Goal: Information Seeking & Learning: Learn about a topic

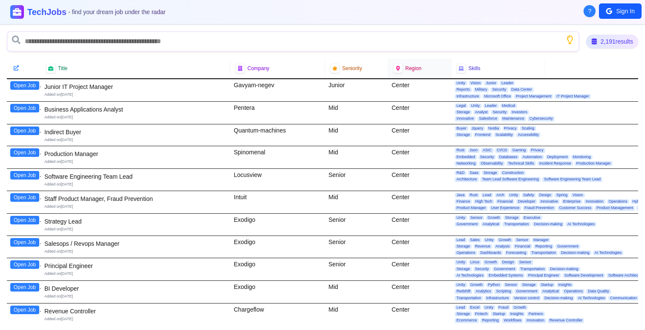
click at [403, 68] on div "Region" at bounding box center [420, 68] width 53 height 9
click at [401, 68] on div at bounding box center [398, 68] width 11 height 11
click at [400, 69] on icon at bounding box center [398, 68] width 6 height 6
click at [406, 69] on span "Region" at bounding box center [414, 68] width 16 height 7
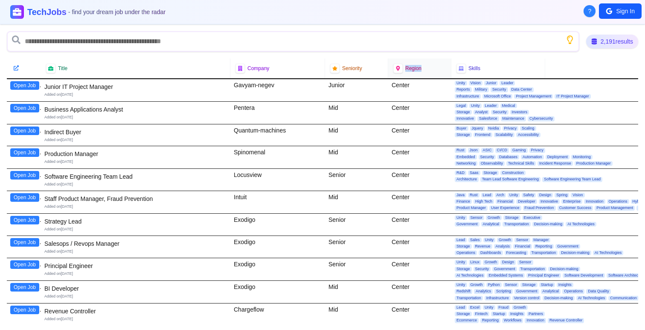
click at [415, 69] on span "Region" at bounding box center [414, 68] width 16 height 7
click at [612, 41] on div "2,191 results" at bounding box center [612, 41] width 55 height 15
click at [14, 68] on icon at bounding box center [16, 68] width 6 height 6
click at [13, 68] on icon at bounding box center [16, 68] width 6 height 6
click at [407, 72] on div "Region" at bounding box center [420, 68] width 53 height 9
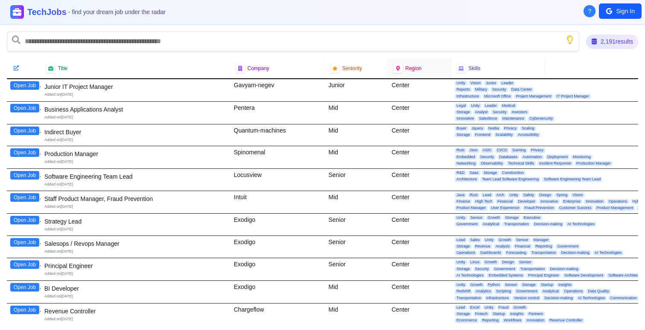
click at [407, 72] on div "Region" at bounding box center [420, 68] width 53 height 9
click at [406, 69] on span "Region" at bounding box center [414, 68] width 16 height 7
click at [402, 69] on div at bounding box center [398, 68] width 10 height 10
click at [356, 69] on span "Seniority" at bounding box center [352, 68] width 20 height 7
click at [340, 69] on div "Seniority" at bounding box center [356, 68] width 53 height 9
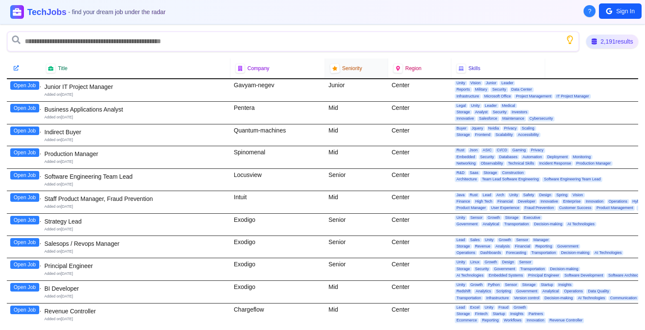
click at [339, 69] on div at bounding box center [335, 68] width 10 height 10
click at [338, 69] on div at bounding box center [335, 68] width 10 height 10
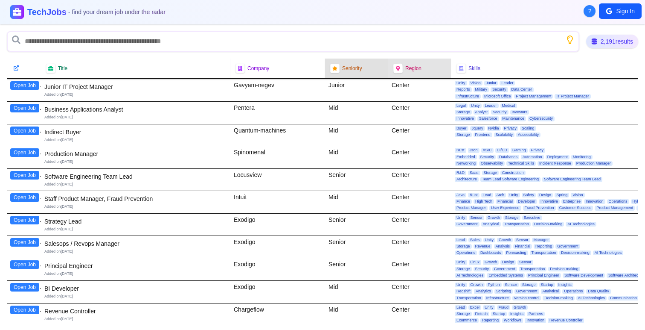
click at [417, 71] on span "Region" at bounding box center [414, 68] width 16 height 7
click at [407, 71] on span "Region" at bounding box center [414, 68] width 16 height 7
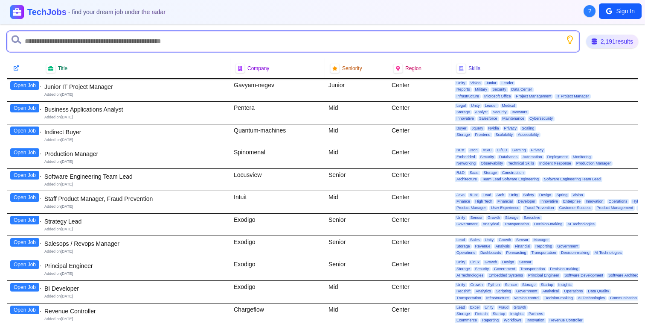
click at [292, 41] on input "text" at bounding box center [293, 41] width 573 height 20
type input "*****"
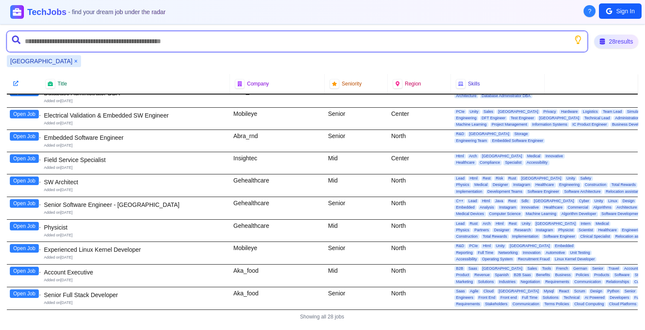
scroll to position [409, 0]
click at [182, 41] on input "text" at bounding box center [297, 41] width 581 height 20
type input "*****"
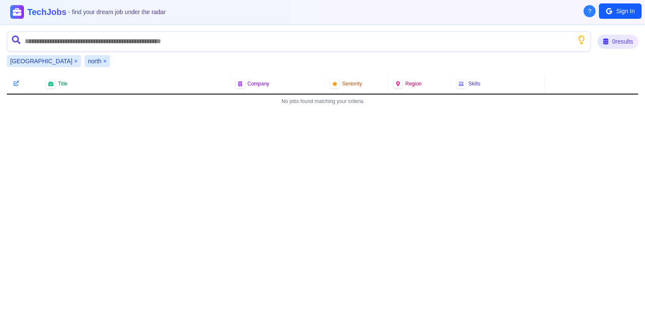
click at [74, 61] on button "×" at bounding box center [75, 61] width 3 height 9
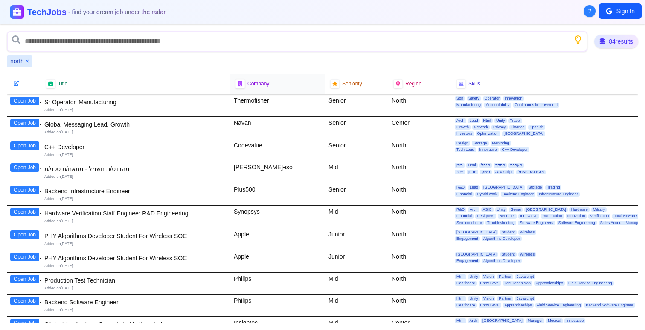
click at [242, 84] on icon at bounding box center [241, 84] width 6 height 6
click at [51, 84] on icon at bounding box center [51, 84] width 6 height 6
click at [589, 12] on span "?" at bounding box center [590, 11] width 3 height 9
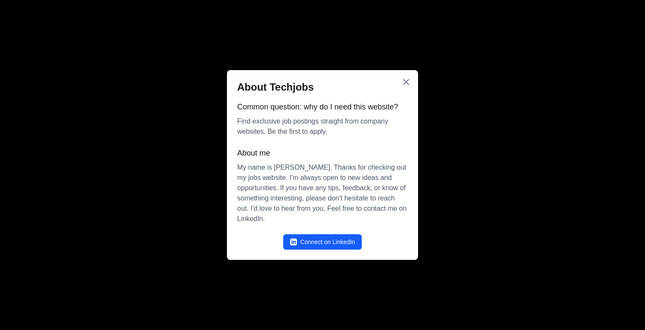
click at [369, 68] on div at bounding box center [322, 165] width 645 height 330
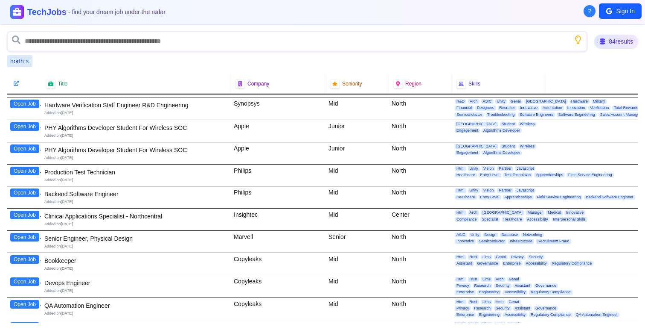
scroll to position [114, 0]
